Goal: Task Accomplishment & Management: Manage account settings

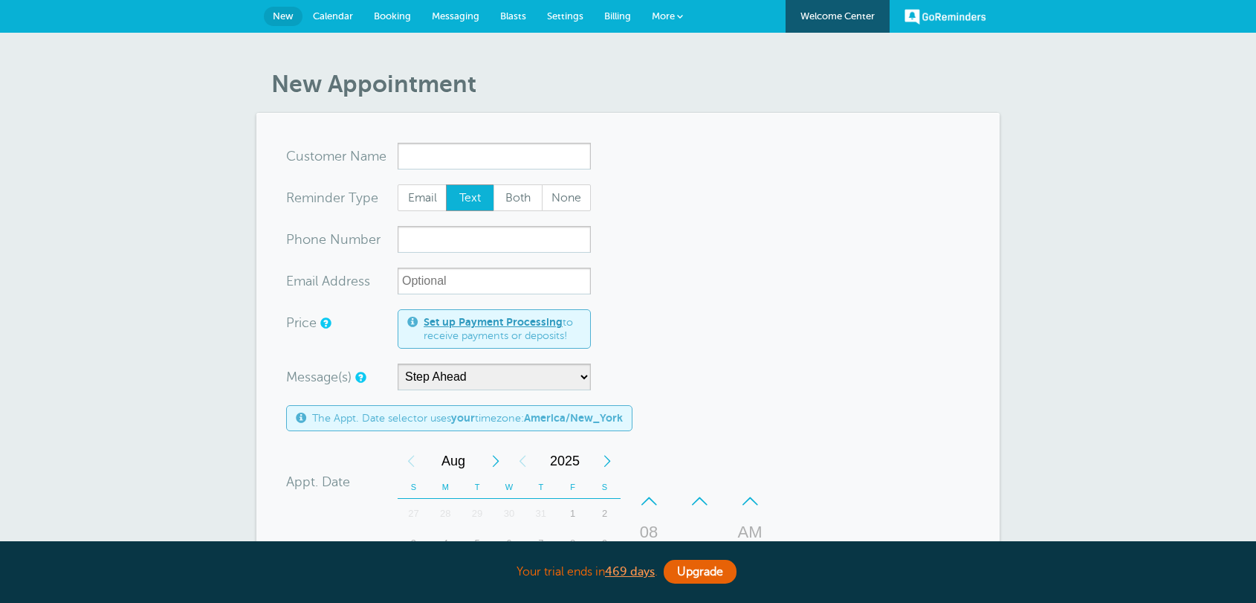
select select "159178"
click at [352, 16] on span "Calendar" at bounding box center [333, 15] width 40 height 11
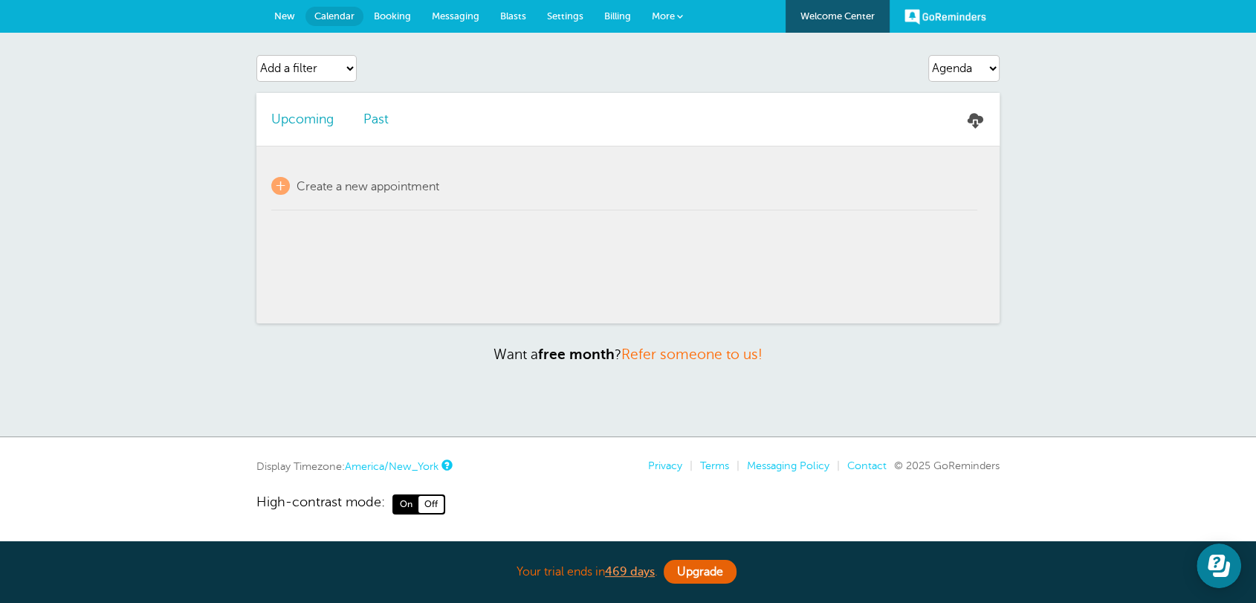
click at [666, 19] on span "More" at bounding box center [663, 15] width 23 height 11
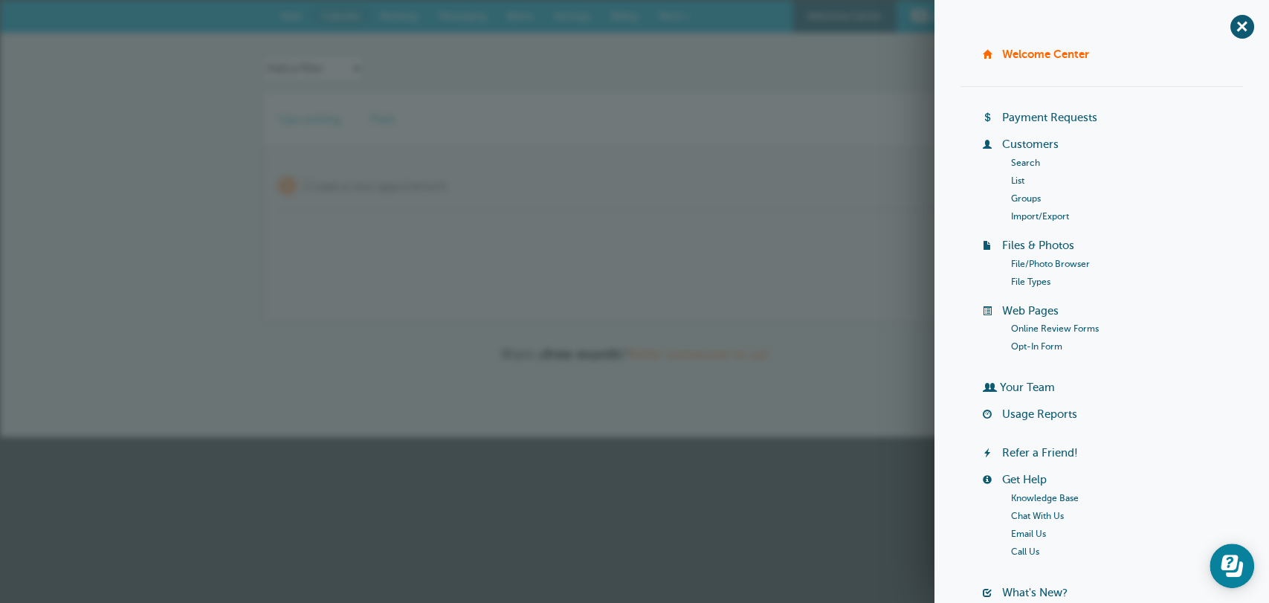
click at [1023, 158] on link "Search" at bounding box center [1025, 163] width 29 height 10
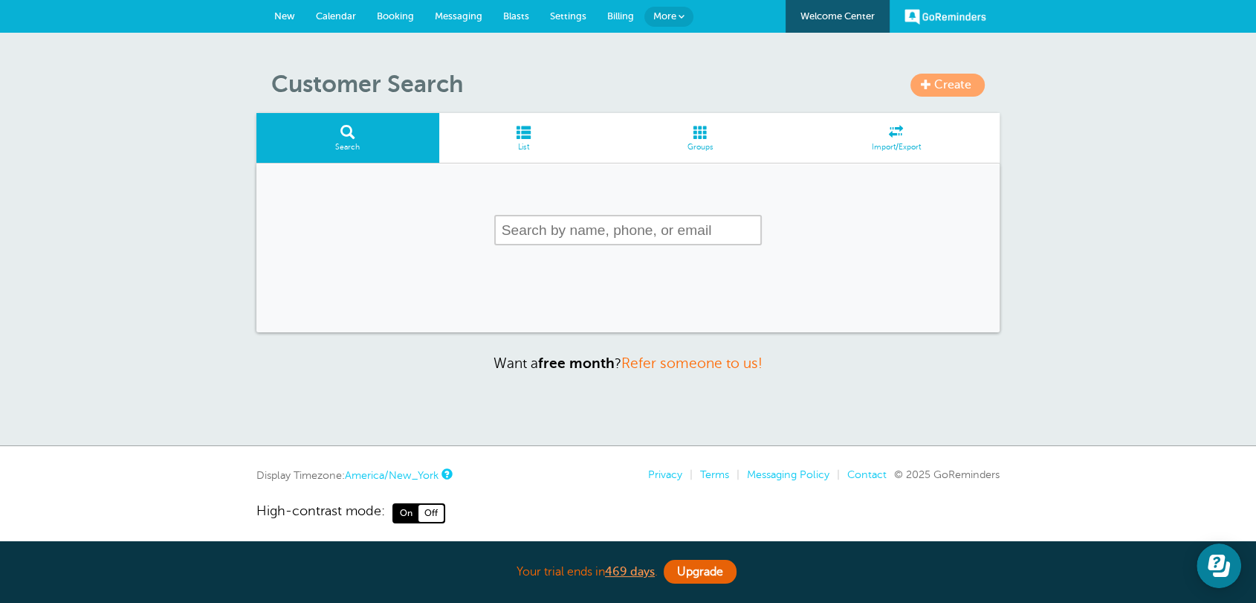
click at [635, 234] on input "text" at bounding box center [628, 230] width 268 height 30
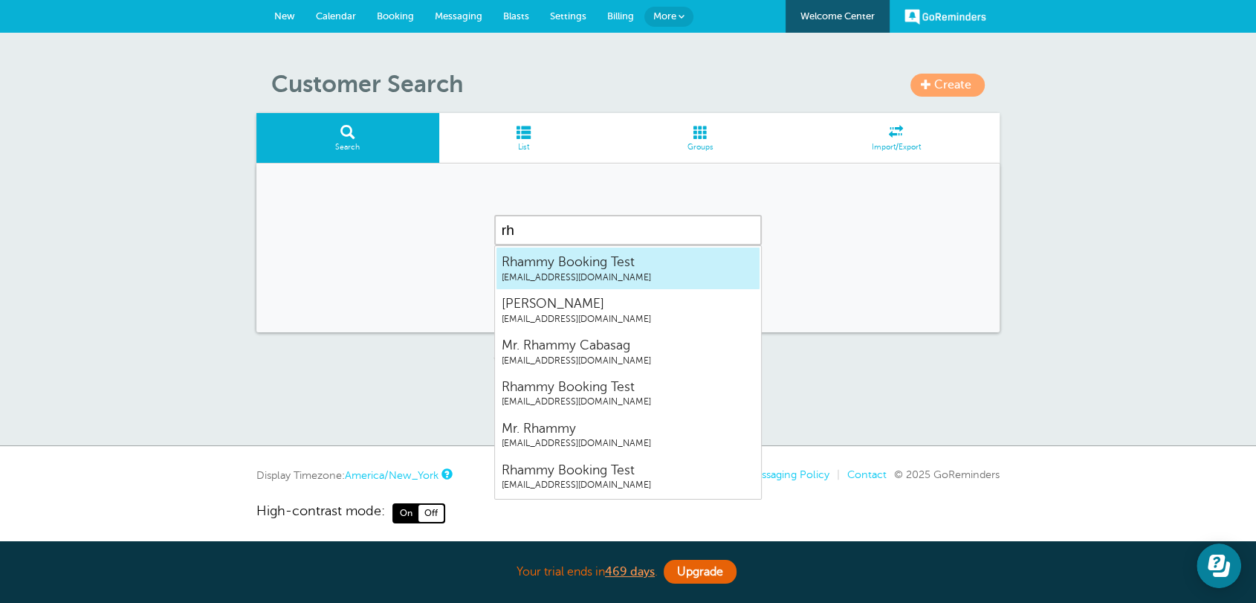
click at [621, 267] on span "Rhammy Booking Test" at bounding box center [628, 262] width 253 height 19
type input "Rhammy Booking Test"
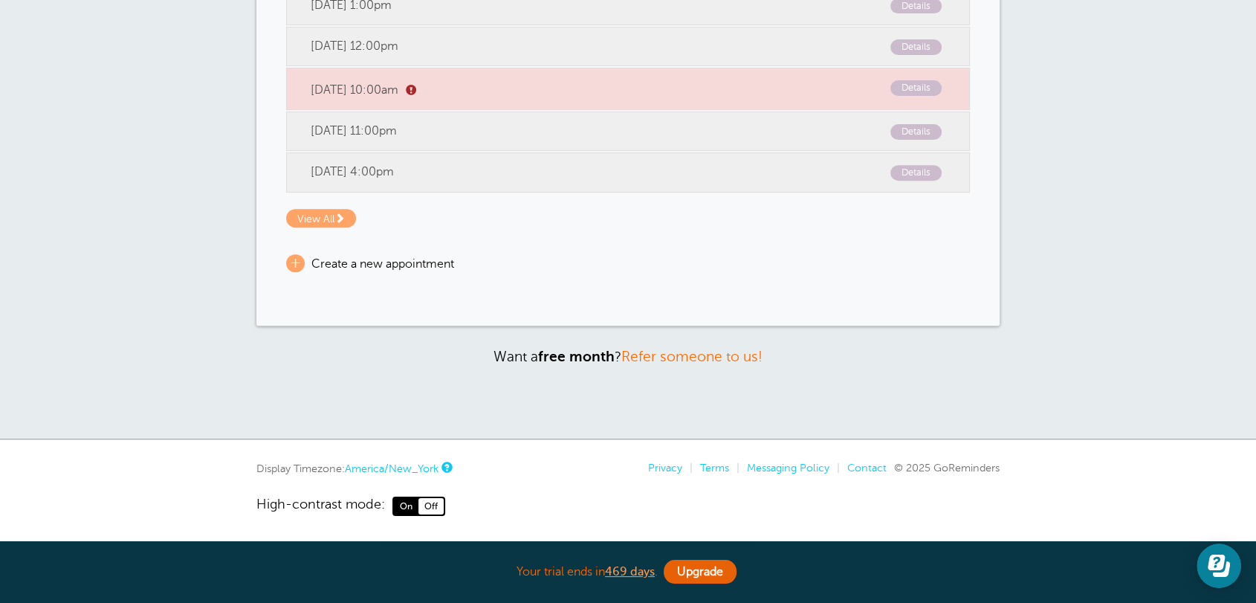
scroll to position [355, 0]
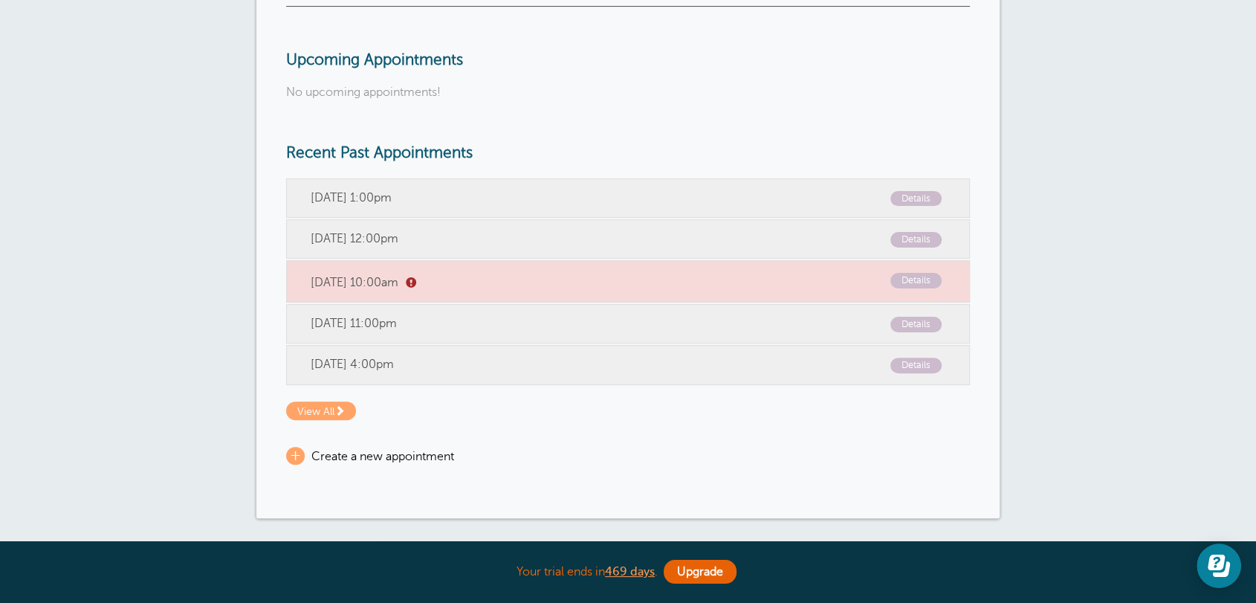
drag, startPoint x: 282, startPoint y: 142, endPoint x: 740, endPoint y: 334, distance: 495.8
click at [740, 334] on div "Message Create Appointment Payments Delete Customer Details Name Rhammy Booking…" at bounding box center [627, 163] width 743 height 709
click at [1174, 417] on div "Edit Customer Search List Groups Import/Export Message Create Appointment Payme…" at bounding box center [628, 155] width 1256 height 954
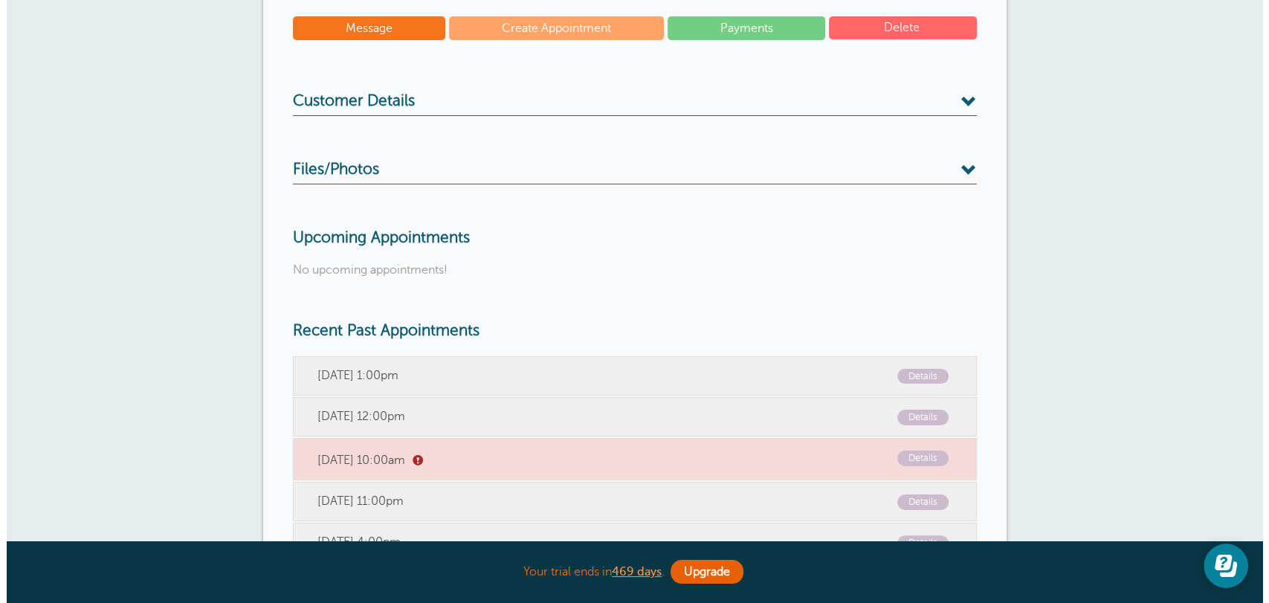
scroll to position [0, 0]
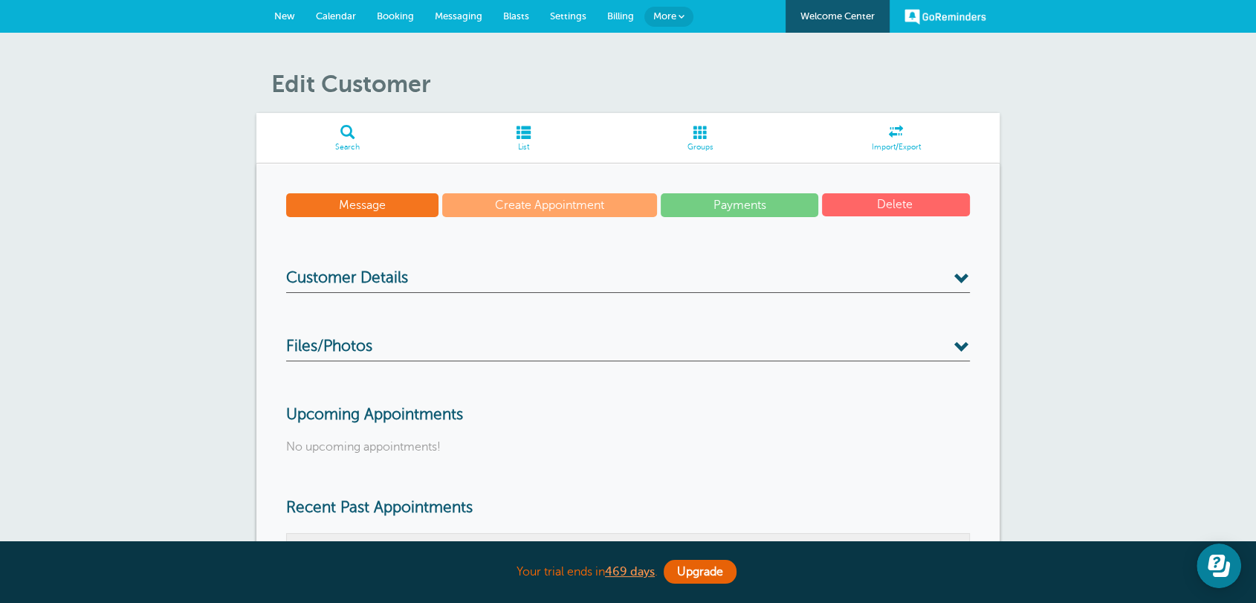
click at [687, 15] on link "More" at bounding box center [669, 17] width 49 height 20
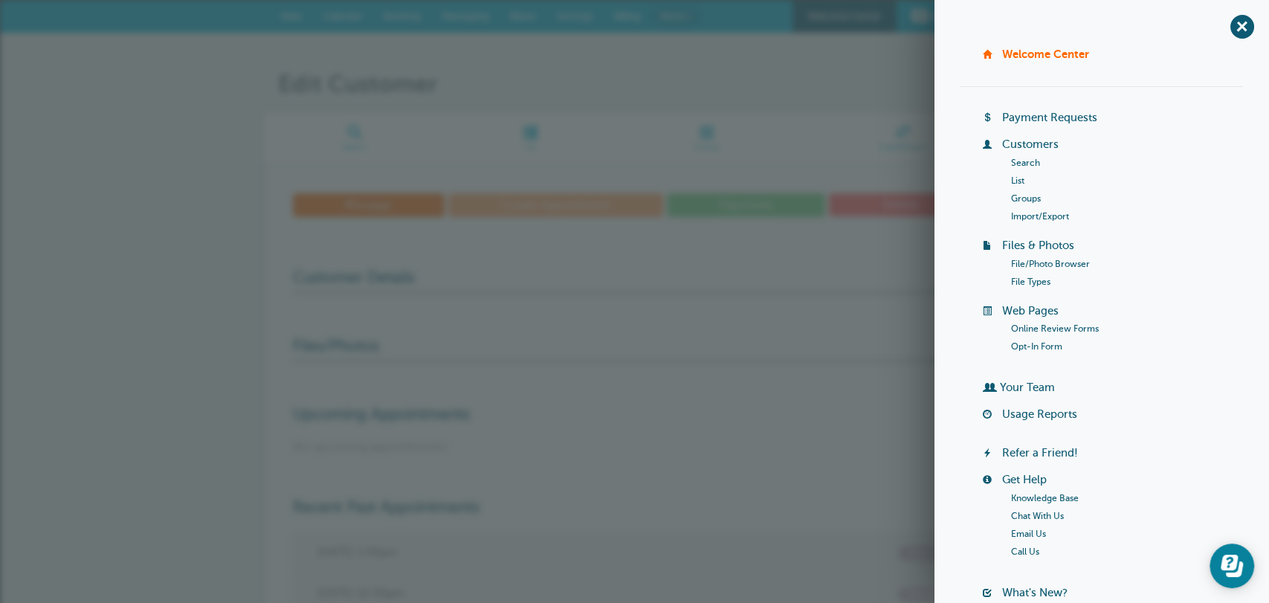
click at [1021, 163] on link "Search" at bounding box center [1025, 163] width 29 height 10
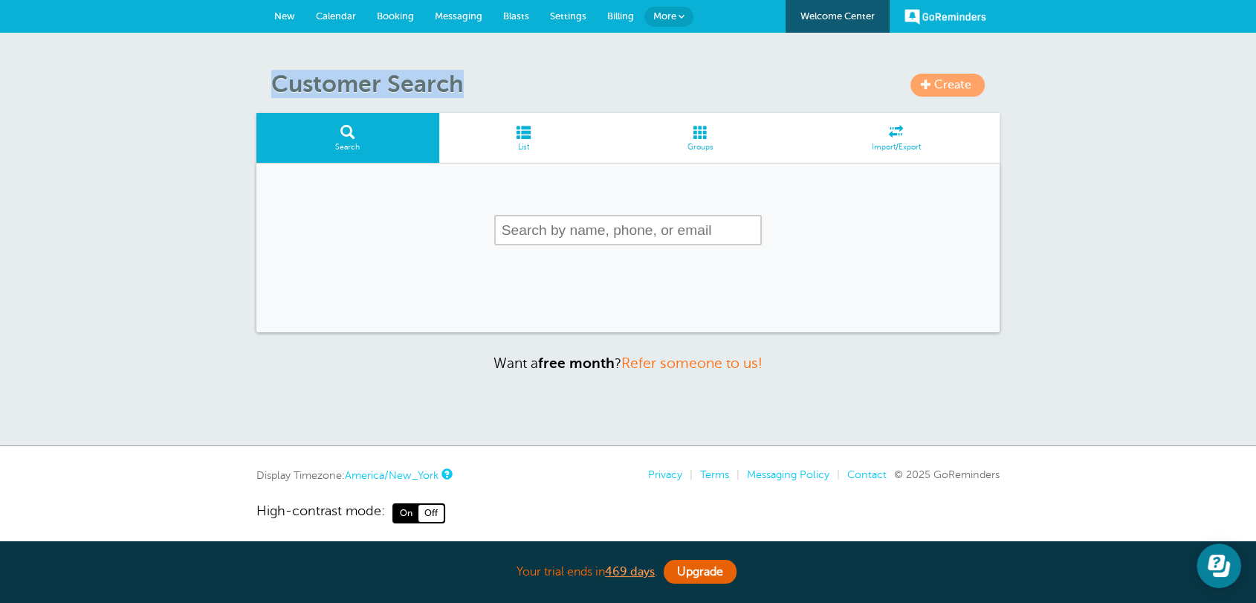
drag, startPoint x: 475, startPoint y: 85, endPoint x: 230, endPoint y: 79, distance: 245.4
click at [230, 79] on div "Create Customer Search Search List Groups Import/Export Want a free month ? Ref…" at bounding box center [628, 239] width 1256 height 413
copy h1 "Customer Search"
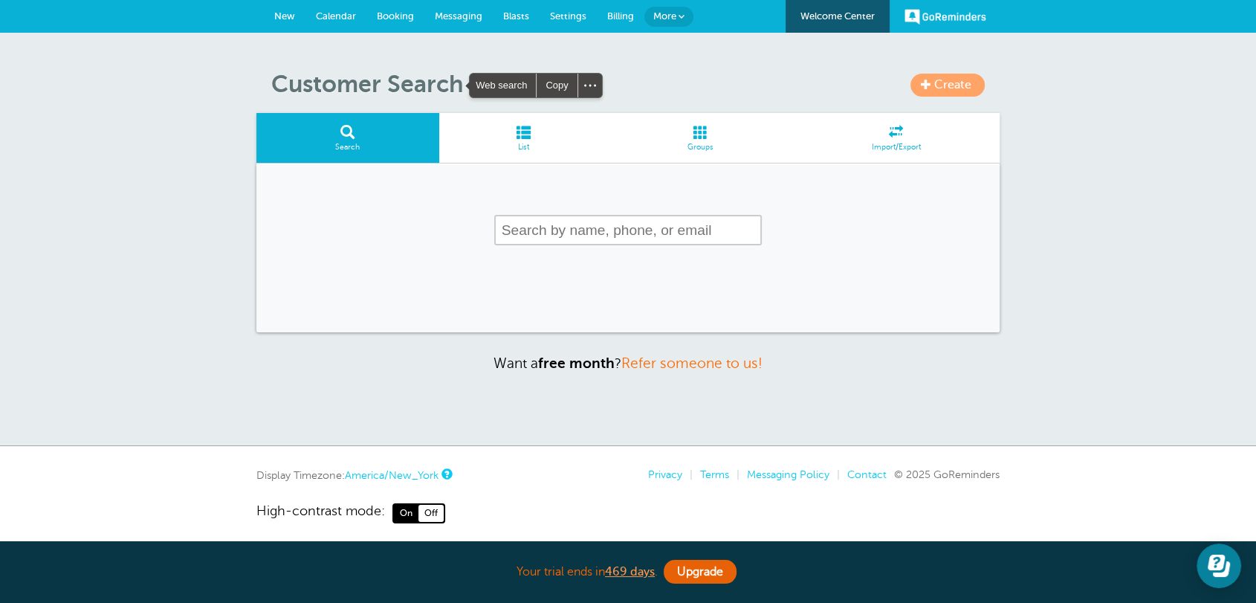
click at [534, 225] on input "text" at bounding box center [628, 230] width 268 height 30
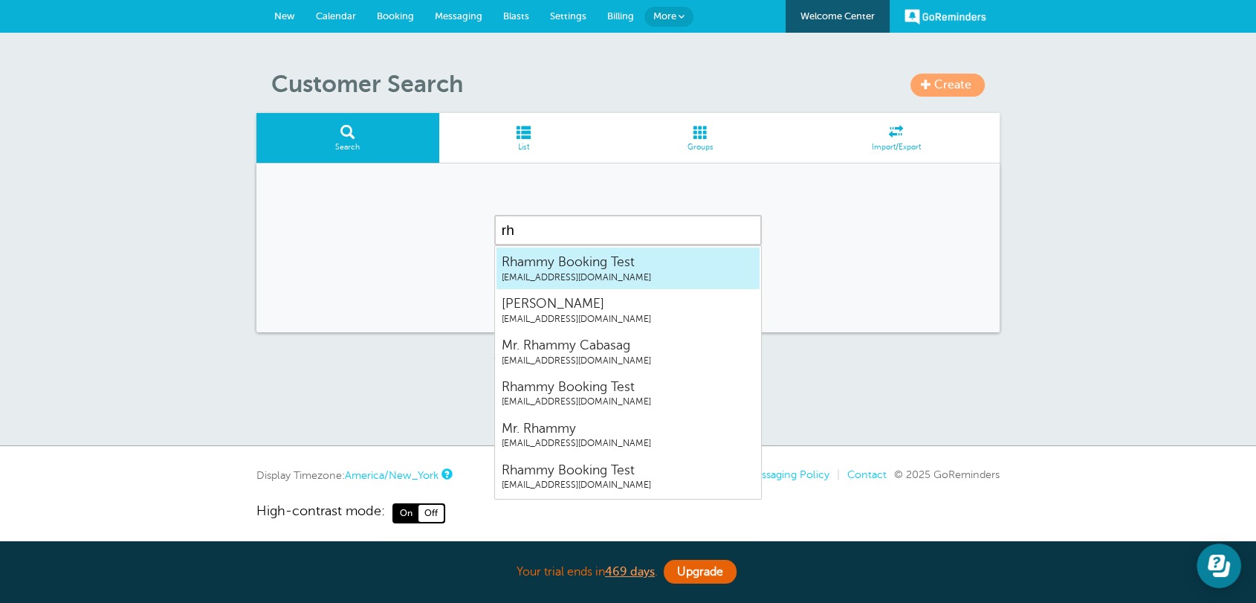
click at [602, 274] on span "[EMAIL_ADDRESS][DOMAIN_NAME]" at bounding box center [628, 277] width 253 height 13
type input "Rhammy Booking Test"
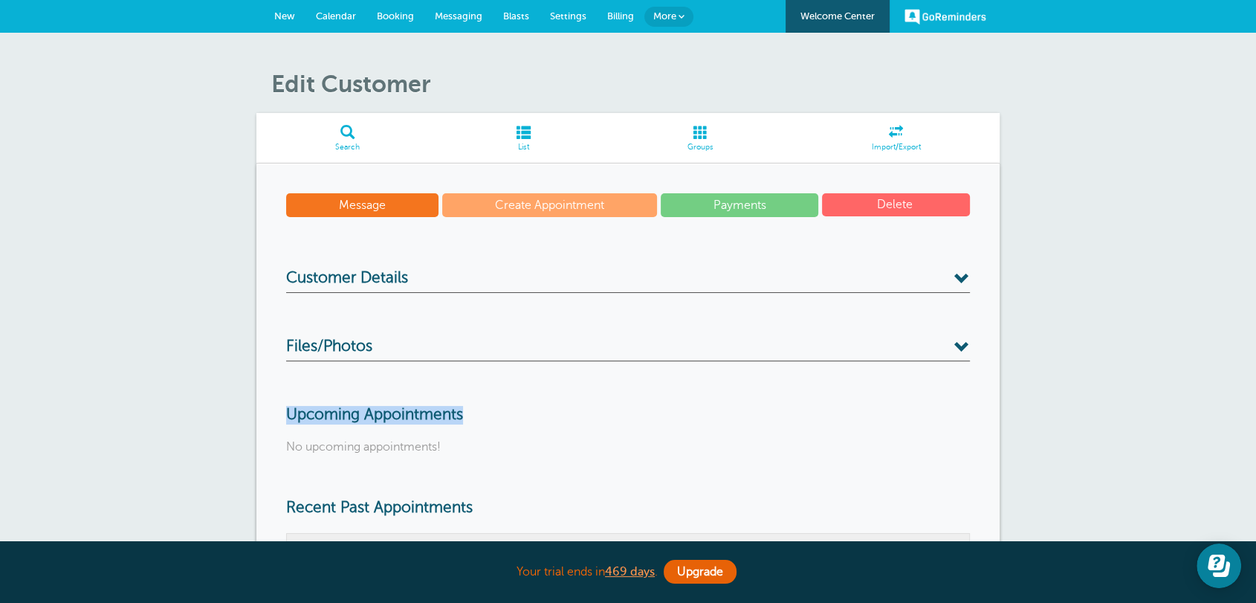
drag, startPoint x: 469, startPoint y: 413, endPoint x: 227, endPoint y: 418, distance: 241.7
click at [227, 418] on div "Edit Customer Search List Groups Import/Export Message Create Appointment Payme…" at bounding box center [628, 510] width 1256 height 954
copy h3 "Upcoming Appointments"
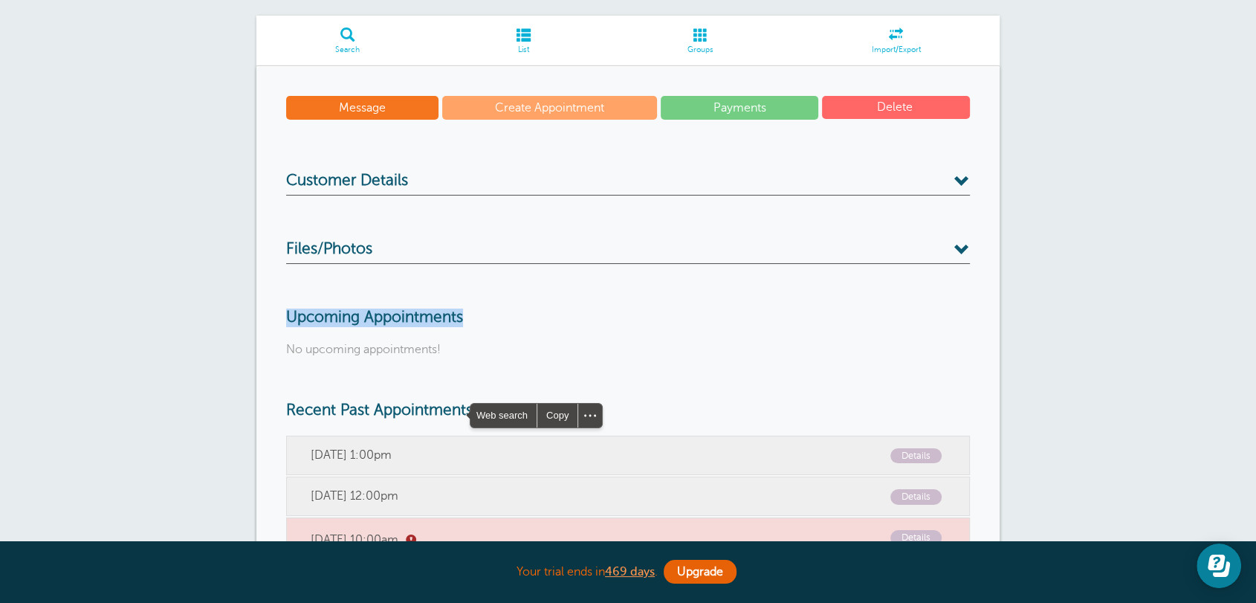
scroll to position [193, 0]
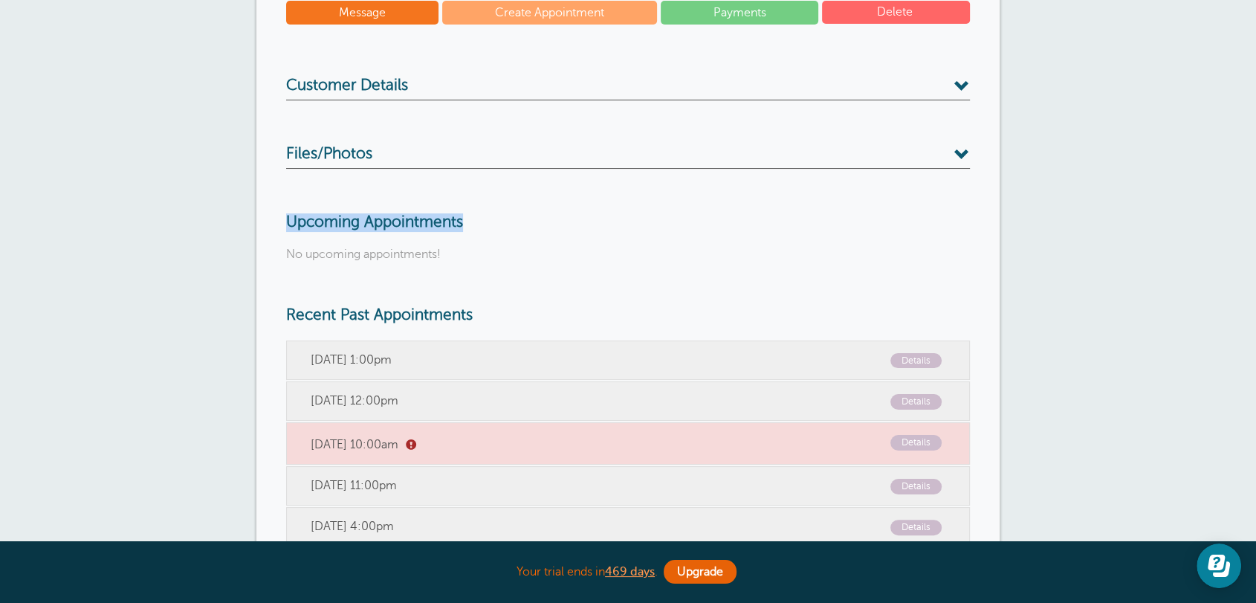
drag, startPoint x: 431, startPoint y: 312, endPoint x: 280, endPoint y: 314, distance: 151.7
click at [280, 314] on div "Message Create Appointment Payments [GEOGRAPHIC_DATA] Customer Details Name Rha…" at bounding box center [627, 325] width 743 height 709
copy h3 "Recent Past Appointments"
